Goal: Information Seeking & Learning: Learn about a topic

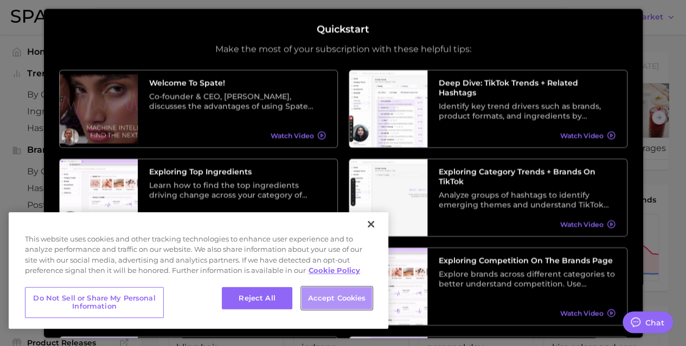
click at [314, 294] on button "Accept Cookies" at bounding box center [336, 298] width 70 height 23
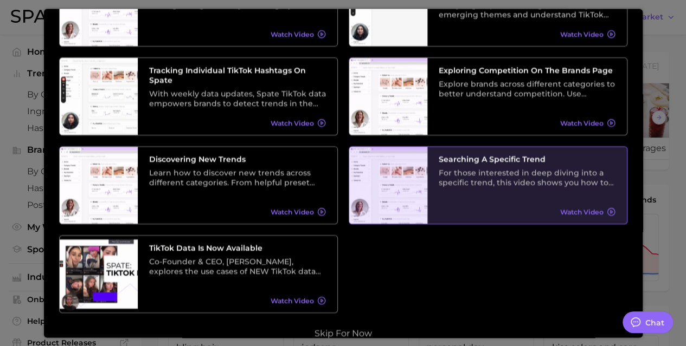
scroll to position [207, 0]
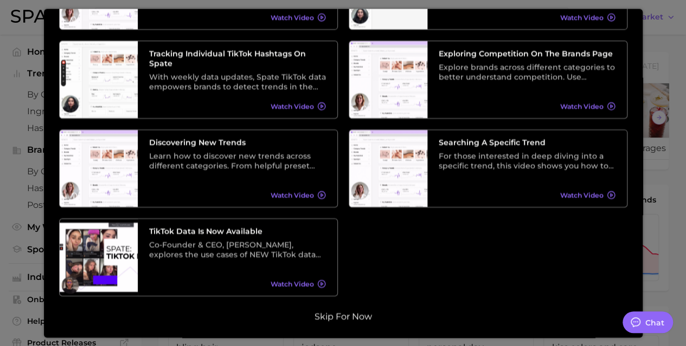
click at [325, 316] on button "Skip for now" at bounding box center [343, 317] width 64 height 11
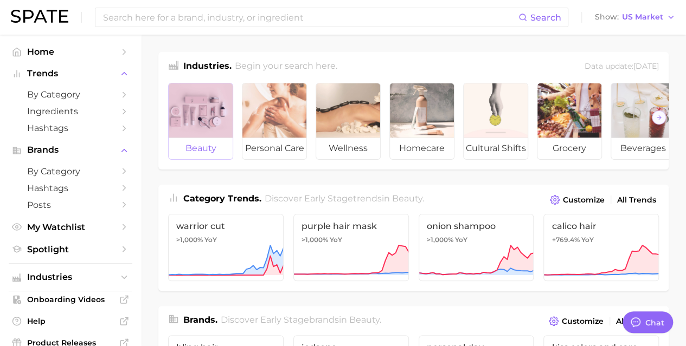
click at [209, 94] on div at bounding box center [201, 110] width 64 height 54
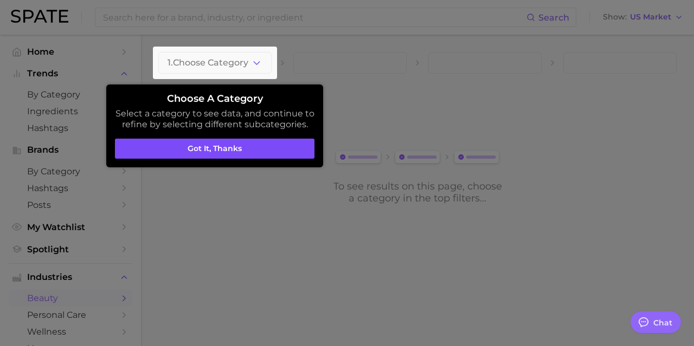
click at [237, 145] on button "Got it, thanks" at bounding box center [214, 149] width 199 height 21
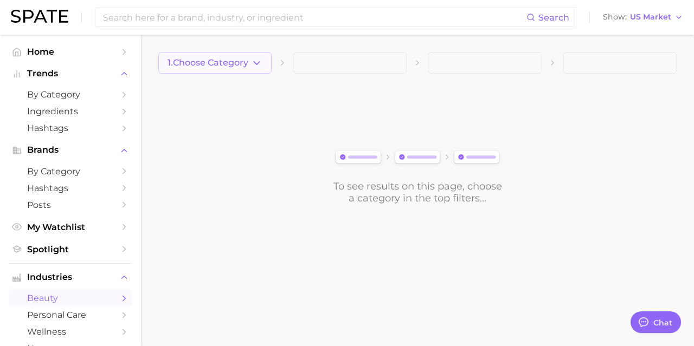
click at [253, 56] on button "1. Choose Category" at bounding box center [214, 63] width 113 height 22
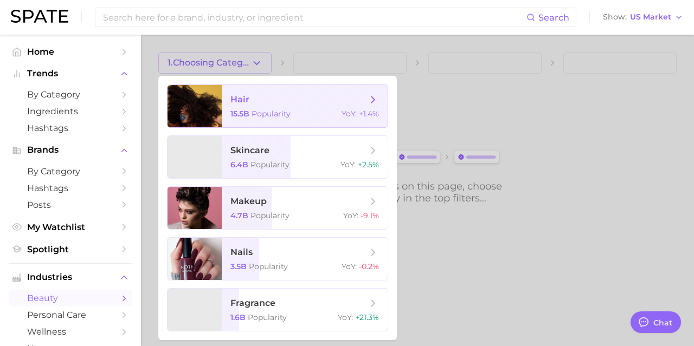
click at [249, 115] on span "15.5b" at bounding box center [239, 114] width 19 height 10
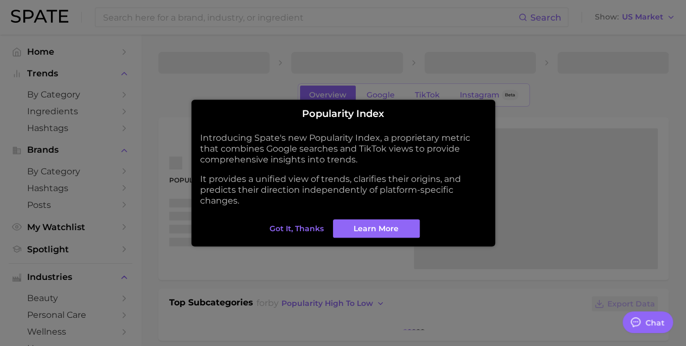
type textarea "x"
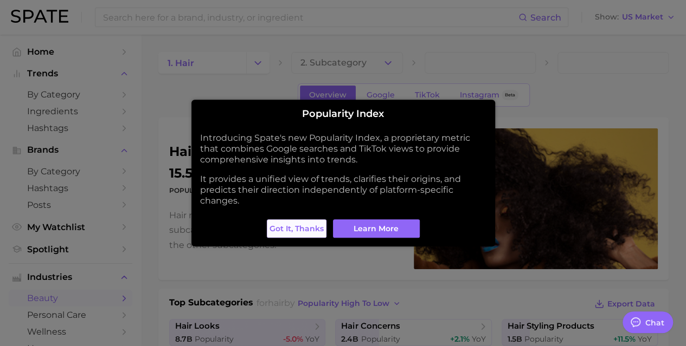
click at [275, 226] on span "Got it, thanks" at bounding box center [296, 228] width 54 height 9
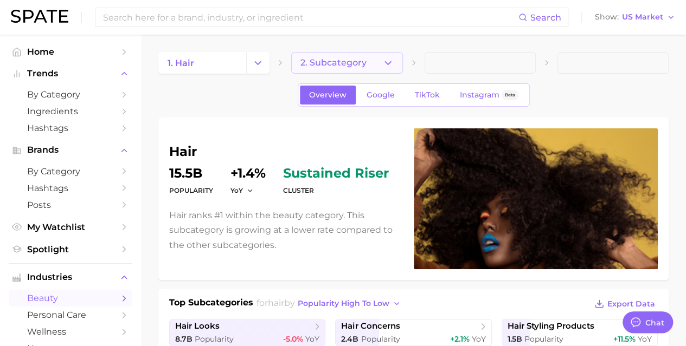
click at [392, 63] on icon "button" at bounding box center [387, 62] width 11 height 11
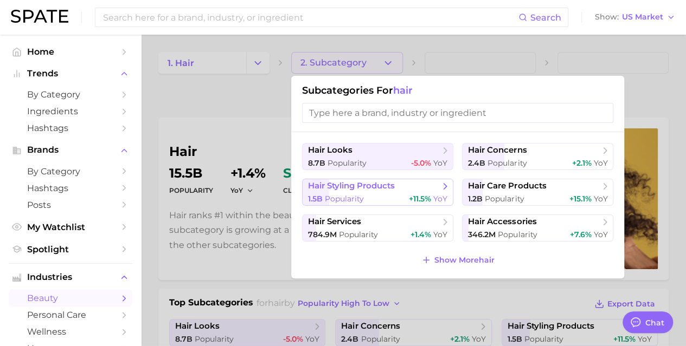
click at [370, 187] on span "hair styling products" at bounding box center [351, 186] width 87 height 10
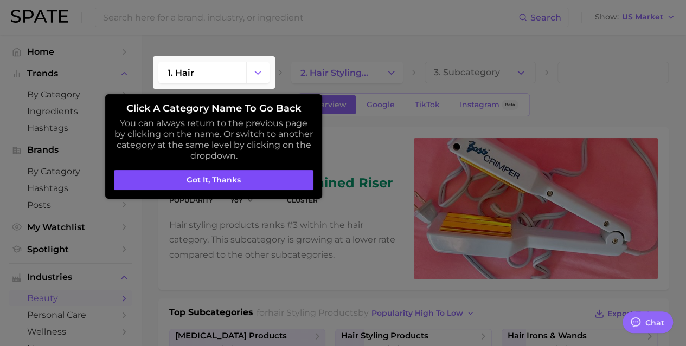
click at [168, 179] on button "Got it, thanks" at bounding box center [213, 180] width 199 height 21
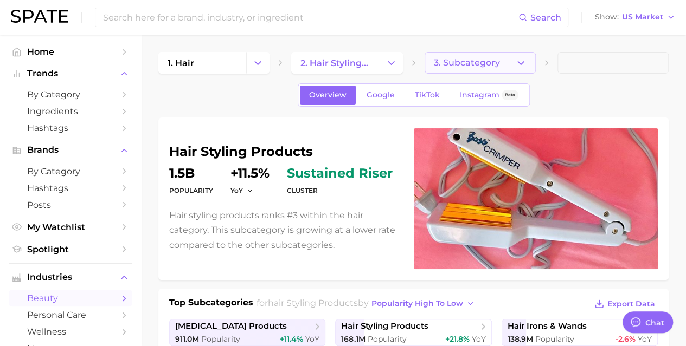
click at [521, 65] on icon "button" at bounding box center [520, 62] width 11 height 11
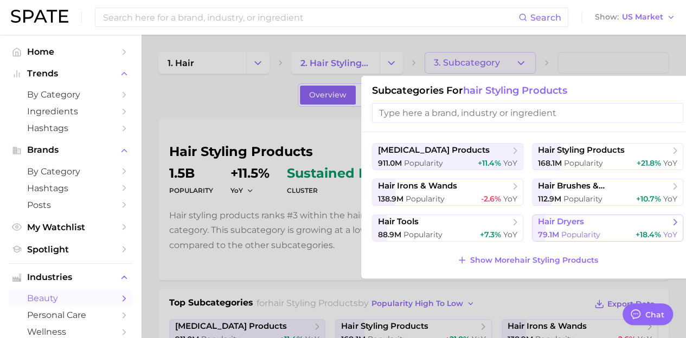
click at [561, 228] on button "hair dryers 79.1m Popularity +18.4% YoY" at bounding box center [607, 228] width 151 height 27
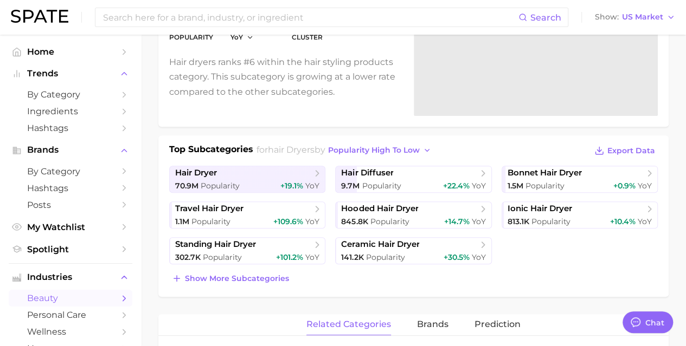
scroll to position [163, 0]
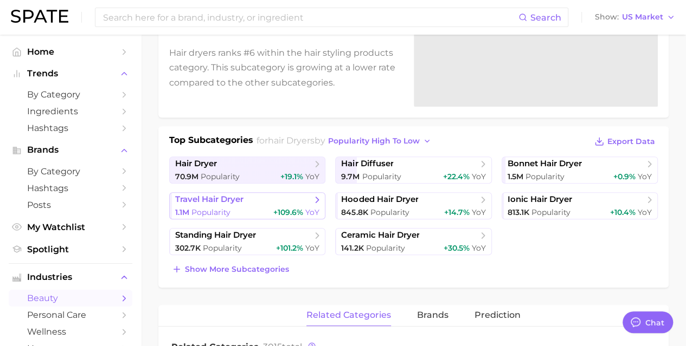
click at [253, 203] on span "travel hair dryer" at bounding box center [243, 200] width 137 height 11
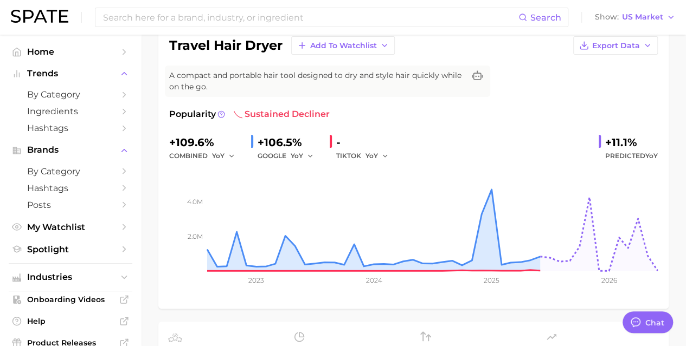
scroll to position [108, 0]
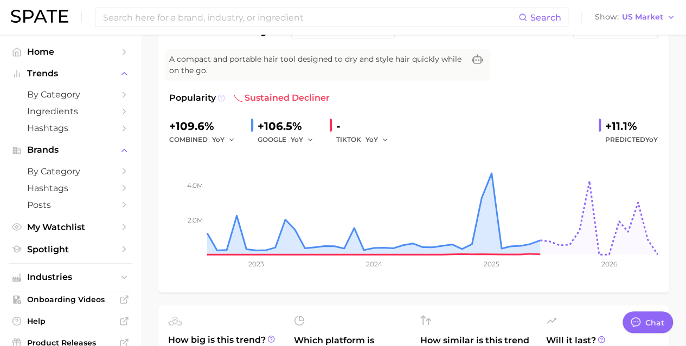
click at [218, 96] on icon at bounding box center [221, 98] width 8 height 8
click at [218, 97] on icon at bounding box center [221, 98] width 8 height 8
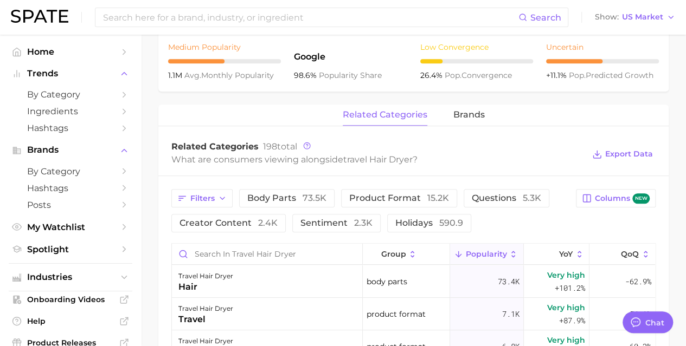
scroll to position [488, 0]
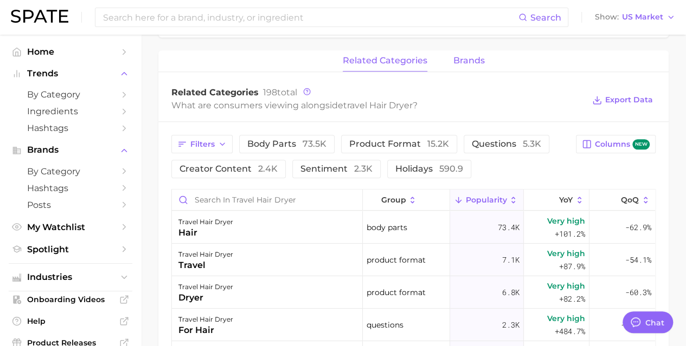
click at [478, 58] on span "brands" at bounding box center [468, 61] width 31 height 10
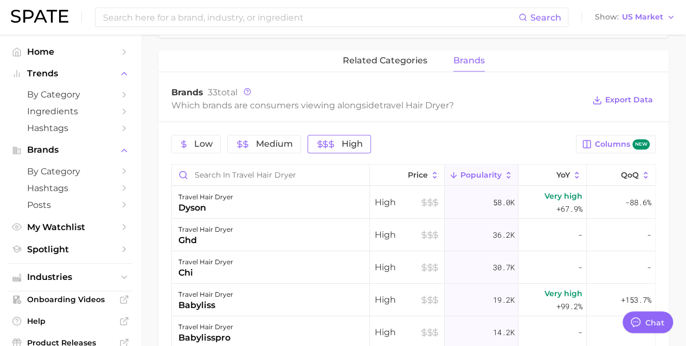
click at [325, 147] on line "button" at bounding box center [325, 144] width 0 height 8
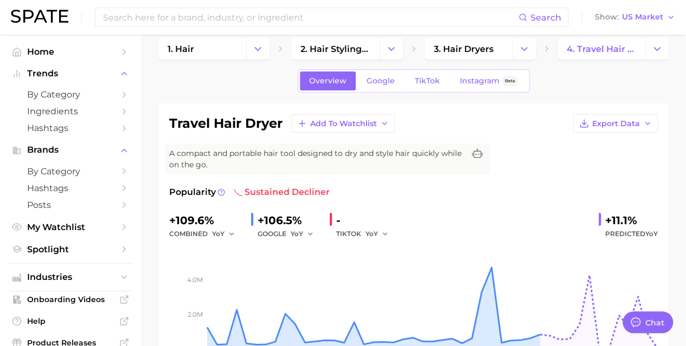
scroll to position [0, 0]
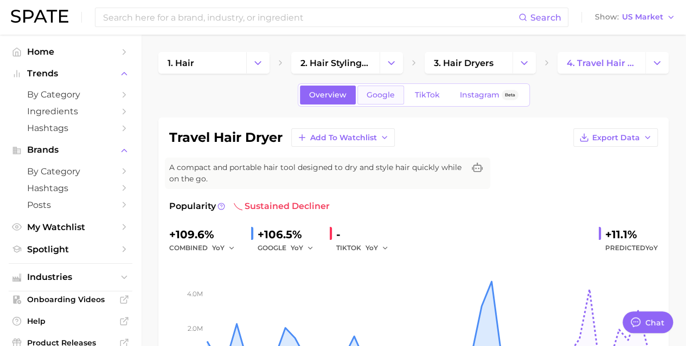
click at [378, 97] on span "Google" at bounding box center [380, 95] width 28 height 9
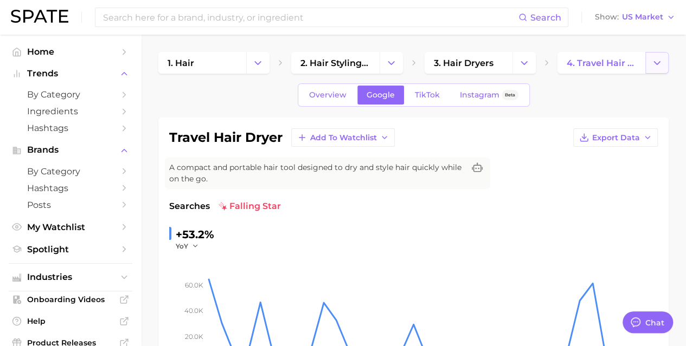
click at [661, 65] on icon "Change Category" at bounding box center [656, 62] width 11 height 11
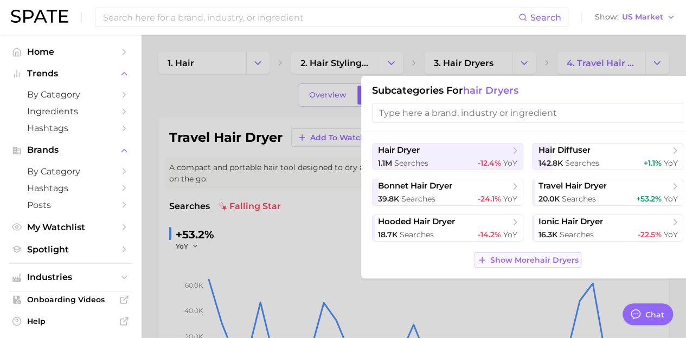
click at [536, 261] on span "Show More hair dryers" at bounding box center [534, 260] width 88 height 9
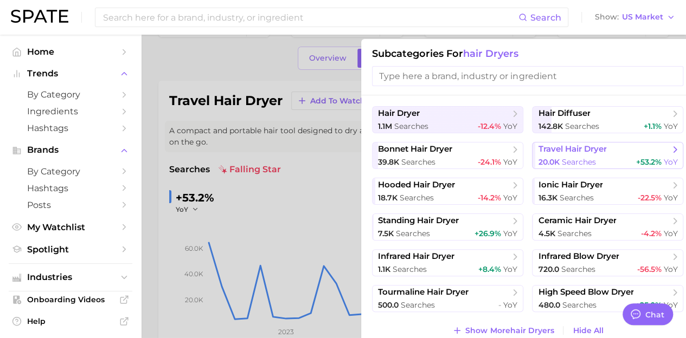
scroll to position [54, 0]
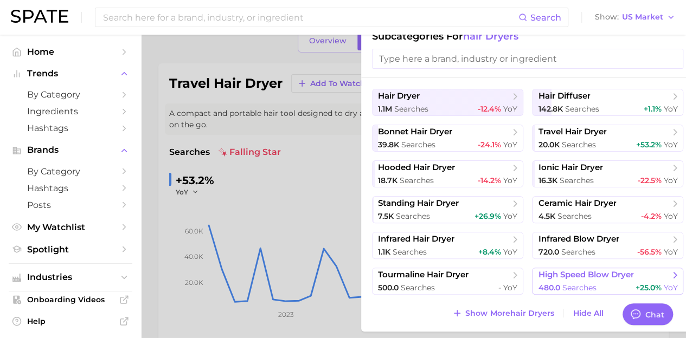
click at [577, 284] on span "searches" at bounding box center [579, 288] width 34 height 10
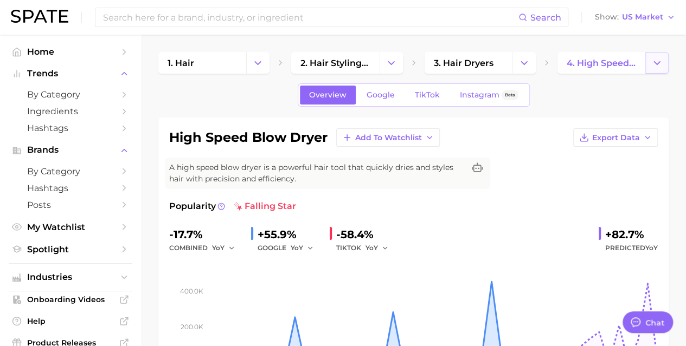
click at [660, 66] on icon "Change Category" at bounding box center [656, 62] width 11 height 11
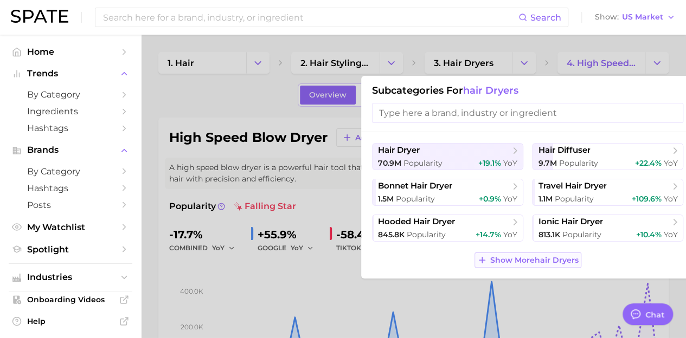
click at [572, 263] on span "Show More hair dryers" at bounding box center [534, 260] width 88 height 9
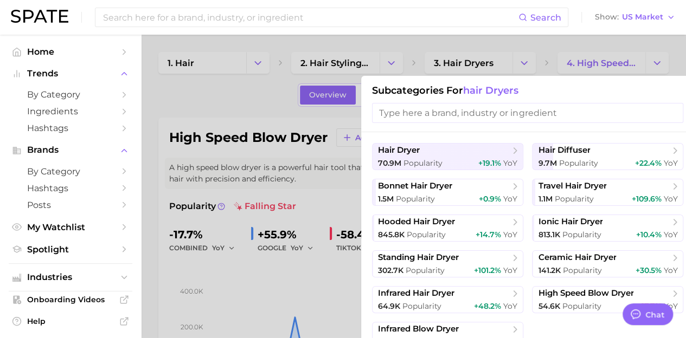
click at [542, 48] on div at bounding box center [343, 169] width 686 height 338
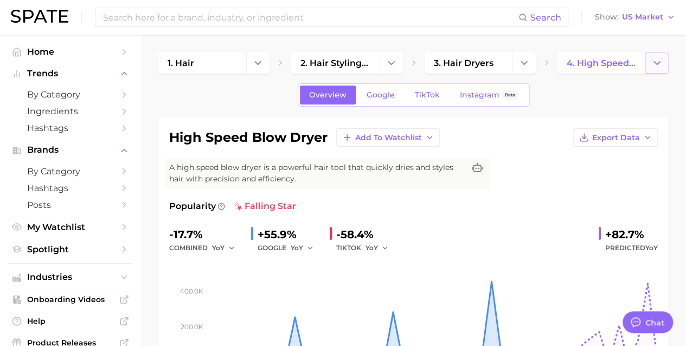
click at [660, 65] on icon "Change Category" at bounding box center [656, 62] width 11 height 11
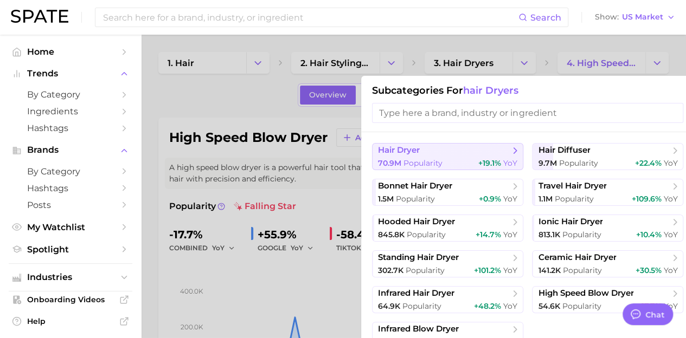
click at [469, 158] on div "70.9m Popularity +19.1% YoY" at bounding box center [447, 163] width 139 height 10
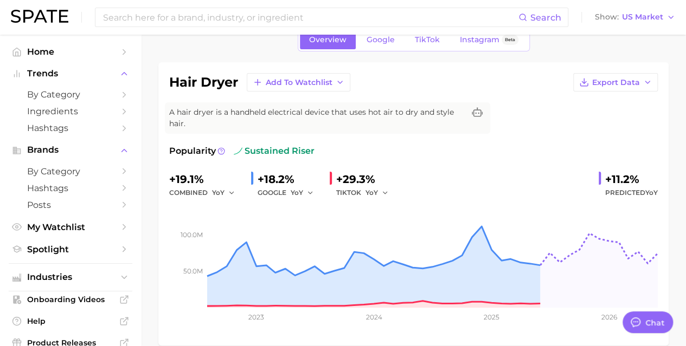
scroll to position [108, 0]
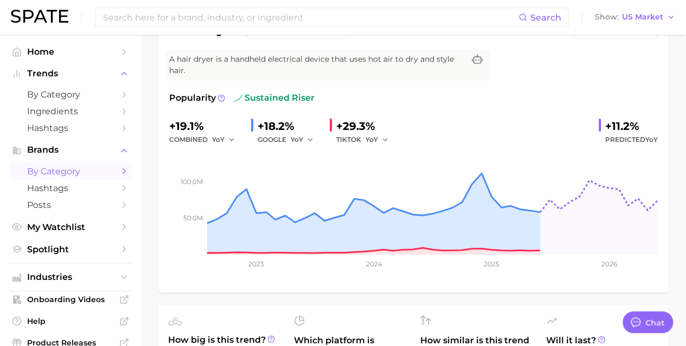
click at [68, 167] on span "by Category" at bounding box center [70, 171] width 87 height 10
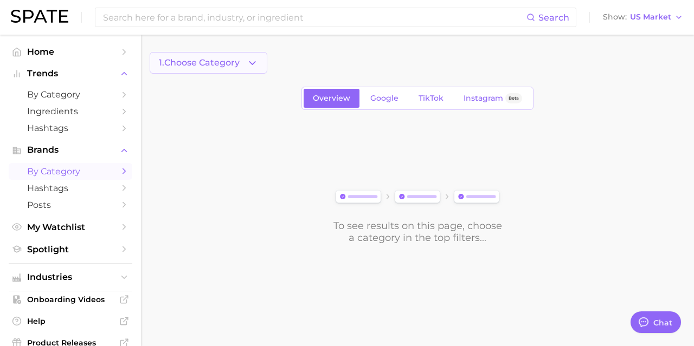
click at [248, 62] on icon "button" at bounding box center [252, 62] width 11 height 11
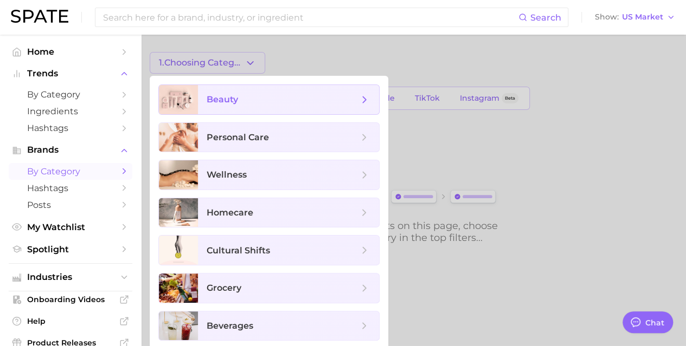
click at [230, 109] on span "beauty" at bounding box center [288, 99] width 181 height 29
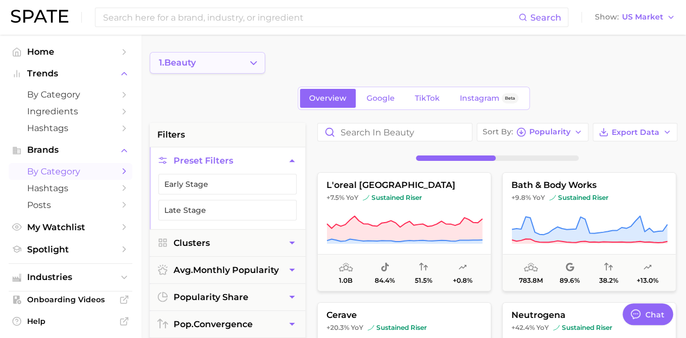
click at [257, 63] on icon "Change Category" at bounding box center [253, 62] width 11 height 11
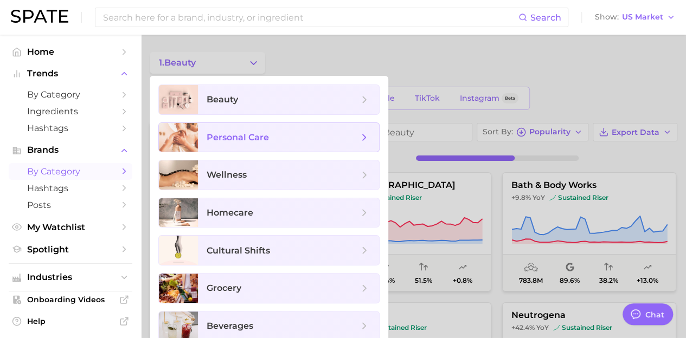
click at [295, 141] on span "personal care" at bounding box center [283, 138] width 152 height 12
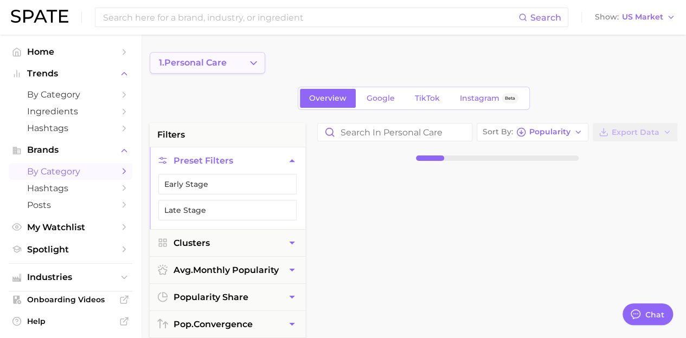
click at [250, 60] on icon "Change Category" at bounding box center [253, 62] width 11 height 11
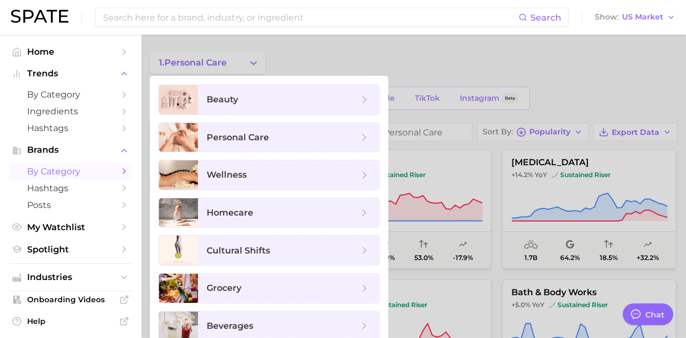
click at [386, 55] on div at bounding box center [343, 169] width 686 height 338
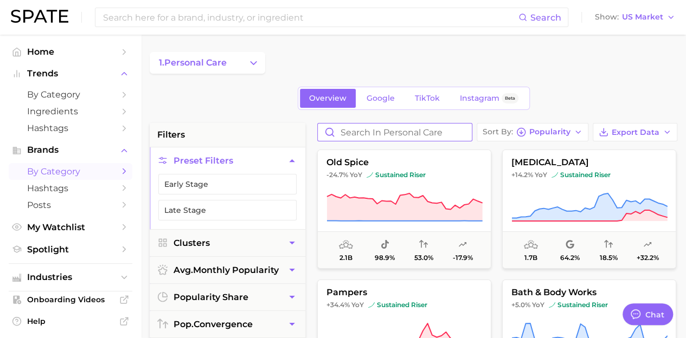
click at [345, 130] on input "Search in personal care" at bounding box center [395, 132] width 154 height 17
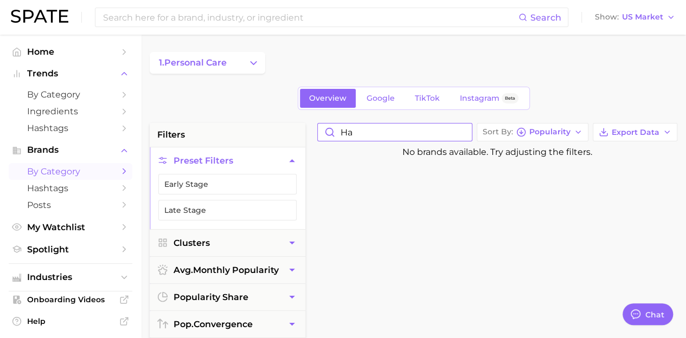
type input "h"
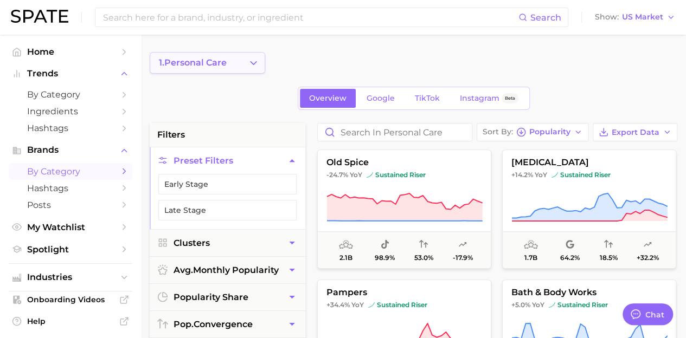
click at [244, 56] on button "1. personal care" at bounding box center [207, 63] width 115 height 22
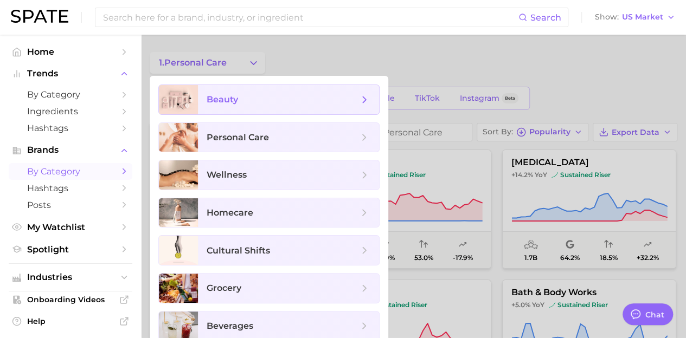
click at [214, 97] on span "beauty" at bounding box center [222, 99] width 31 height 10
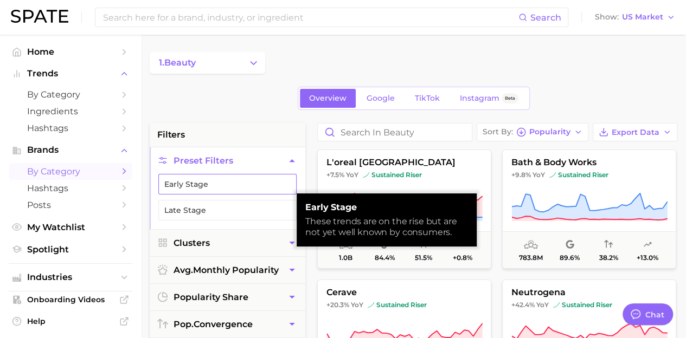
click at [207, 187] on button "Early Stage" at bounding box center [227, 184] width 138 height 21
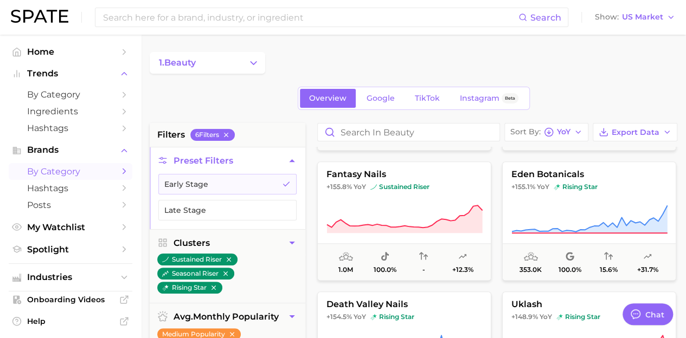
scroll to position [6776, 0]
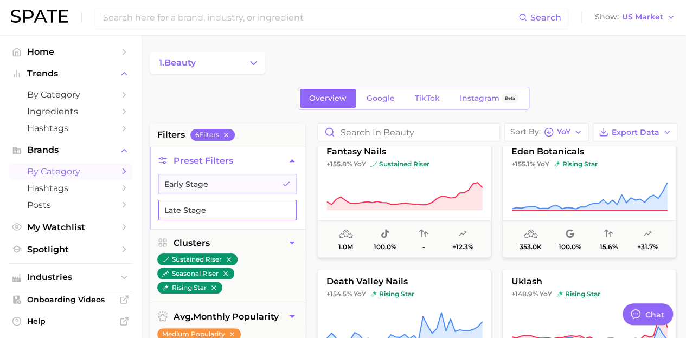
click at [230, 202] on button "Late Stage" at bounding box center [227, 210] width 138 height 21
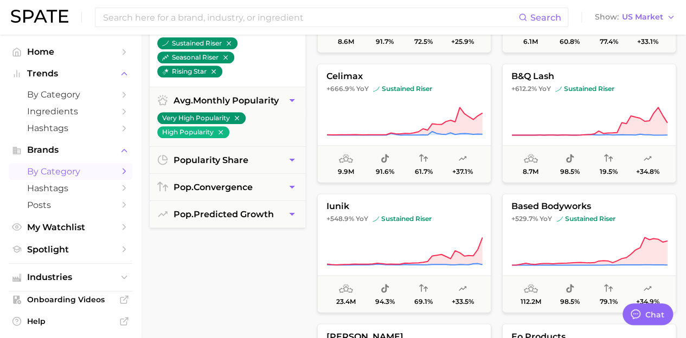
scroll to position [217, 0]
click at [44, 280] on span "Industries" at bounding box center [70, 278] width 87 height 10
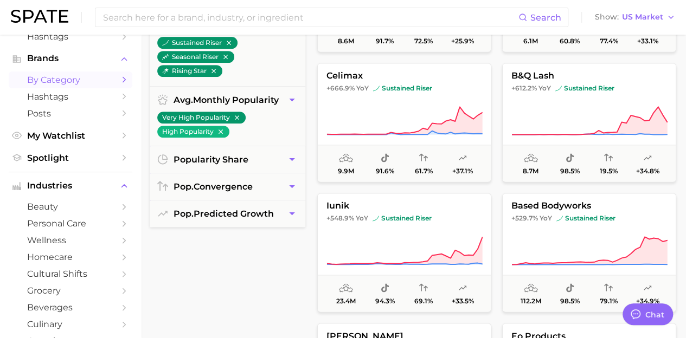
scroll to position [108, 0]
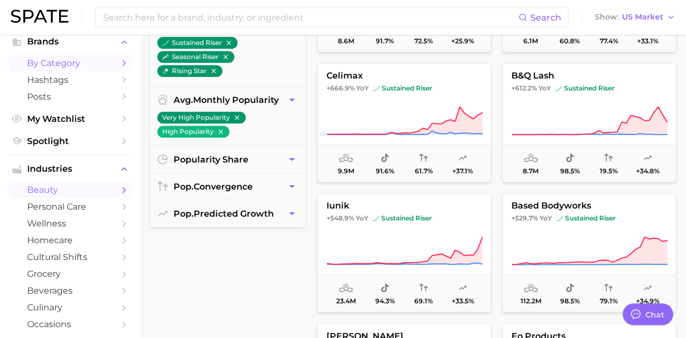
click at [50, 195] on span "beauty" at bounding box center [70, 190] width 87 height 10
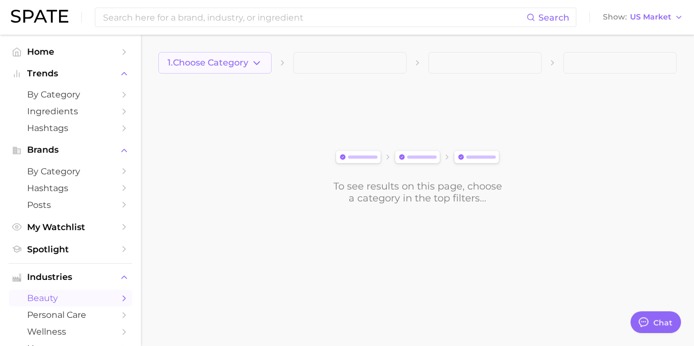
click at [229, 67] on span "1. Choose Category" at bounding box center [207, 63] width 81 height 10
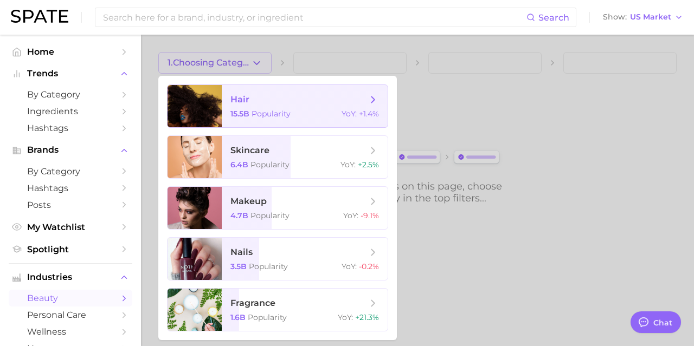
click at [250, 109] on span "hair 15.5b Popularity YoY : +1.4%" at bounding box center [305, 106] width 166 height 42
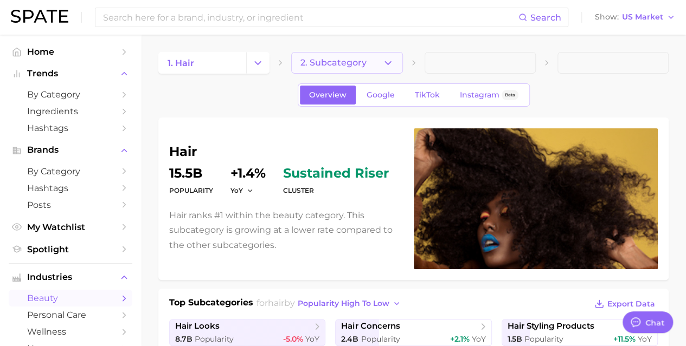
click at [394, 62] on button "2. Subcategory" at bounding box center [346, 63] width 111 height 22
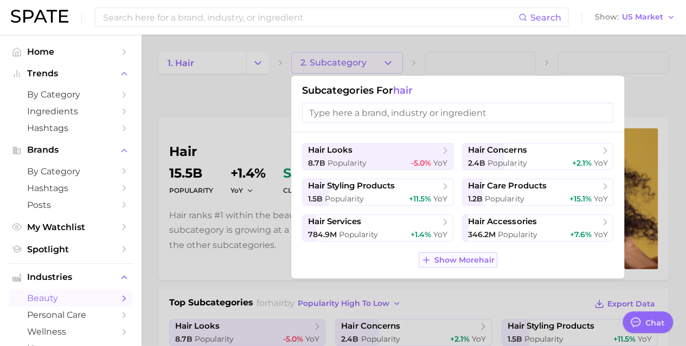
click at [472, 256] on span "Show More hair" at bounding box center [464, 260] width 60 height 9
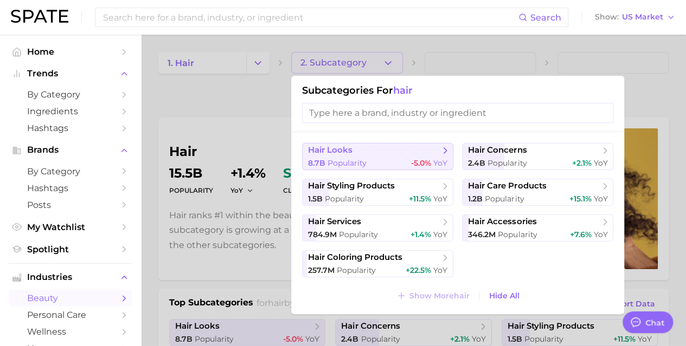
click at [385, 158] on div "8.7b Popularity -5.0% YoY" at bounding box center [377, 163] width 139 height 10
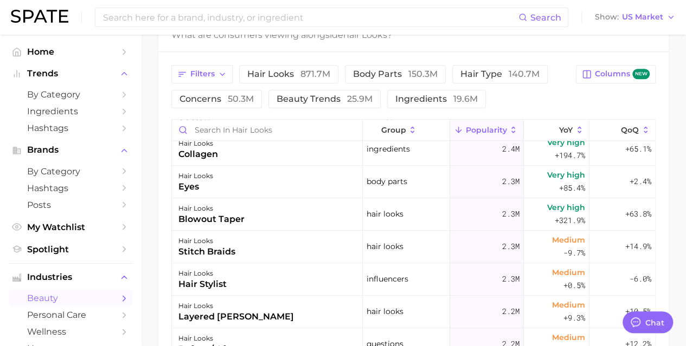
scroll to position [2656, 0]
